Goal: Browse casually

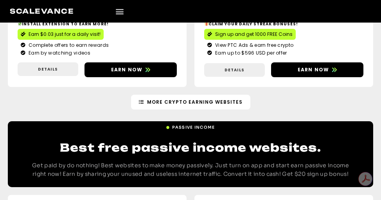
scroll to position [1326, 0]
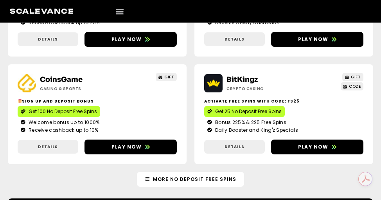
scroll to position [1777, 0]
